Goal: Information Seeking & Learning: Learn about a topic

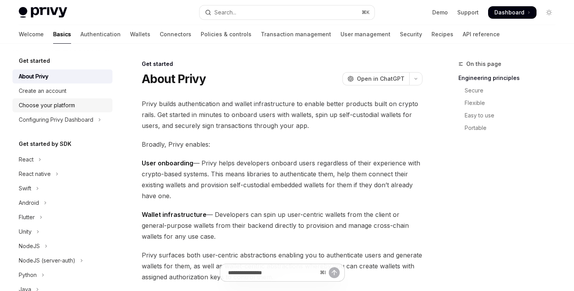
click at [75, 108] on div "Choose your platform" at bounding box center [63, 105] width 89 height 9
click at [58, 104] on div "Choose your platform" at bounding box center [47, 105] width 56 height 9
type textarea "*"
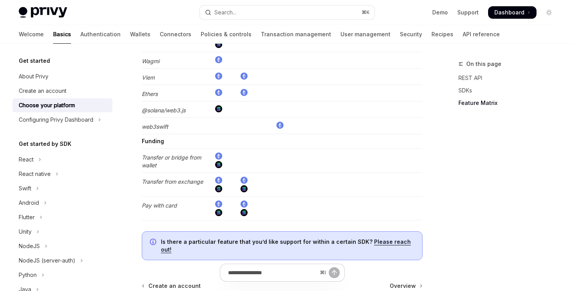
scroll to position [1511, 0]
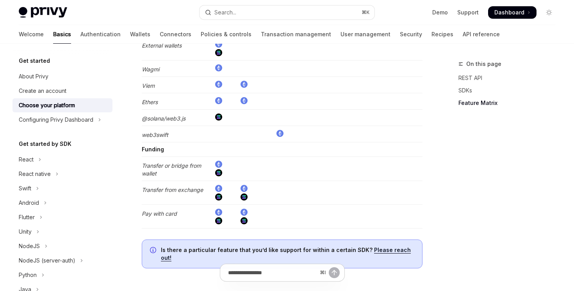
click at [478, 107] on link "Feature Matrix" at bounding box center [509, 103] width 103 height 12
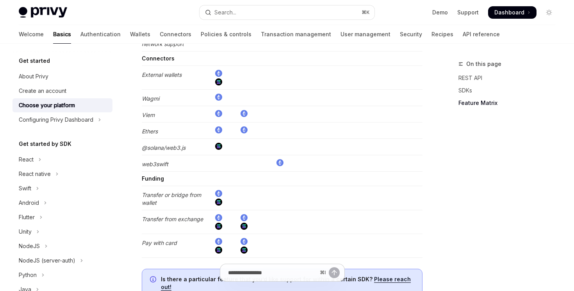
scroll to position [1492, 0]
